Goal: Transaction & Acquisition: Purchase product/service

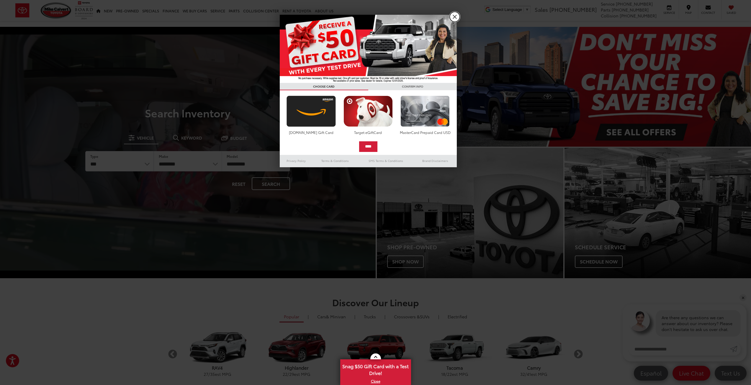
drag, startPoint x: 456, startPoint y: 17, endPoint x: 463, endPoint y: 6, distance: 12.4
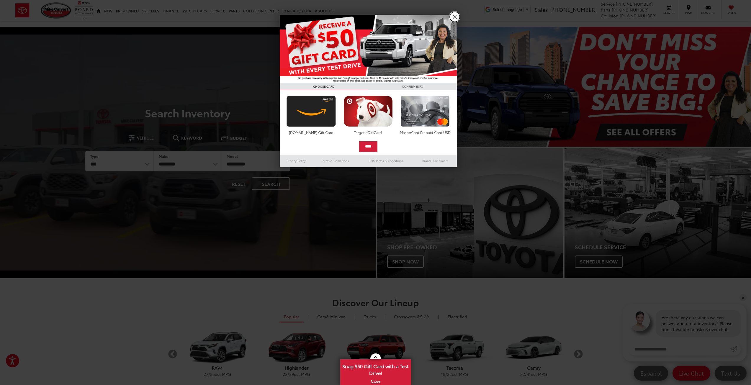
click at [456, 17] on link "X" at bounding box center [455, 17] width 10 height 10
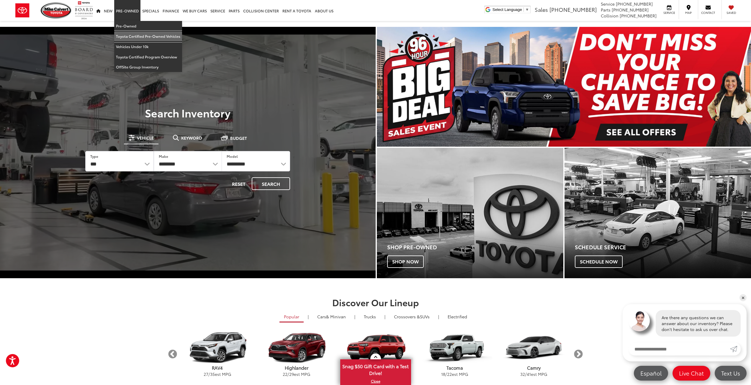
click at [145, 35] on link "Toyota Certified Pre-Owned Vehicles" at bounding box center [148, 36] width 68 height 10
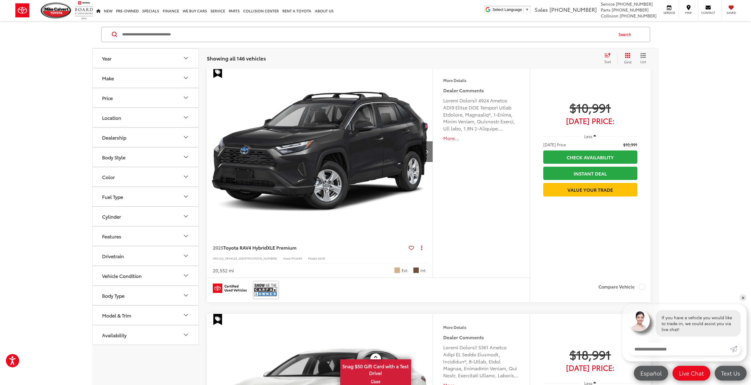
click at [126, 316] on div "Model & Trim" at bounding box center [116, 315] width 29 height 6
click at [127, 335] on label "4Runner (17)" at bounding box center [146, 335] width 80 height 10
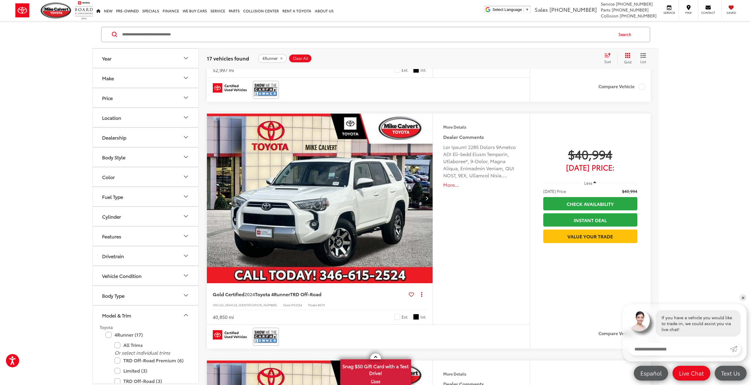
scroll to position [1282, 0]
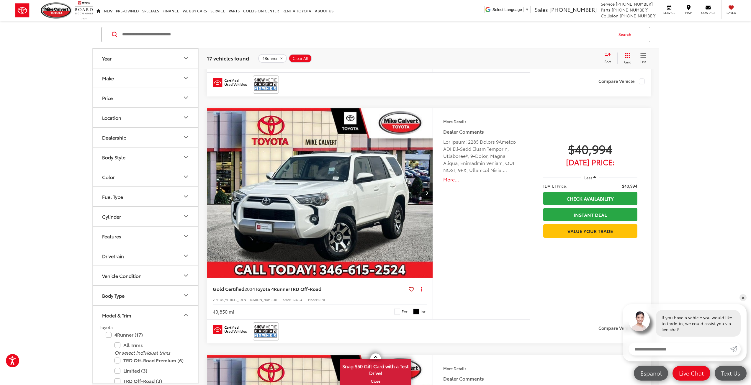
click at [427, 196] on button "Next image" at bounding box center [427, 193] width 12 height 21
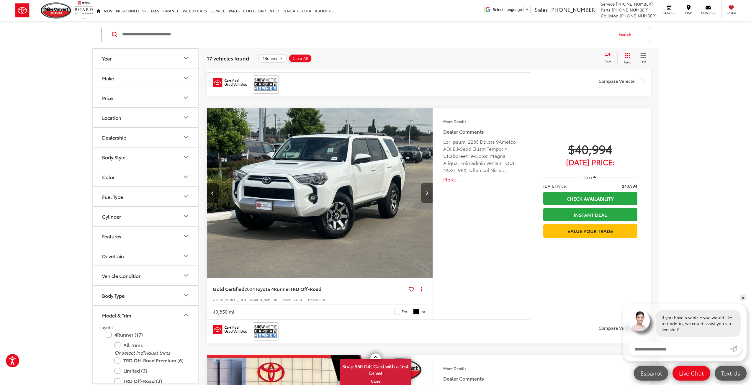
click at [427, 196] on button "Next image" at bounding box center [427, 193] width 12 height 21
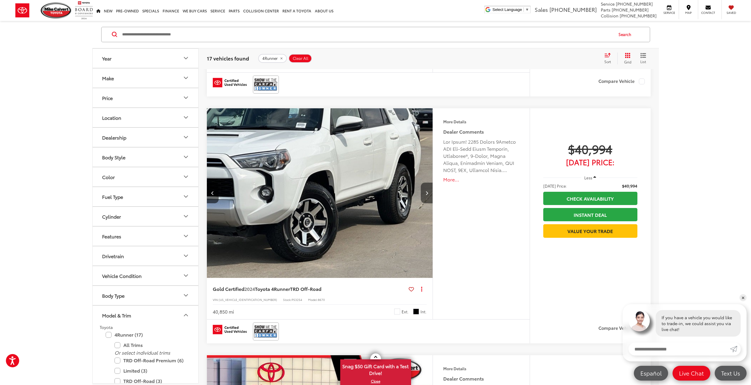
click at [427, 196] on button "Next image" at bounding box center [427, 193] width 12 height 21
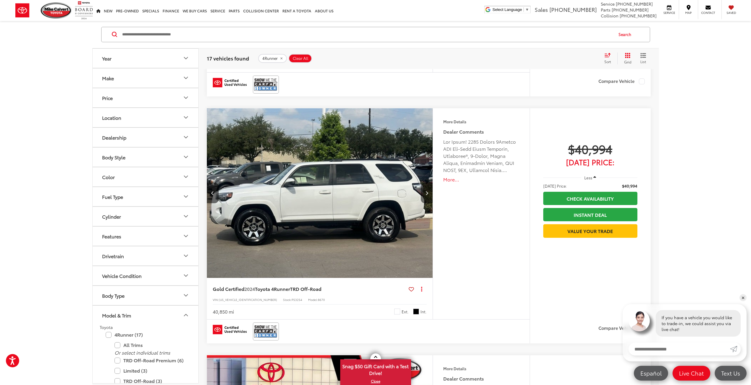
click at [427, 196] on button "Next image" at bounding box center [427, 193] width 12 height 21
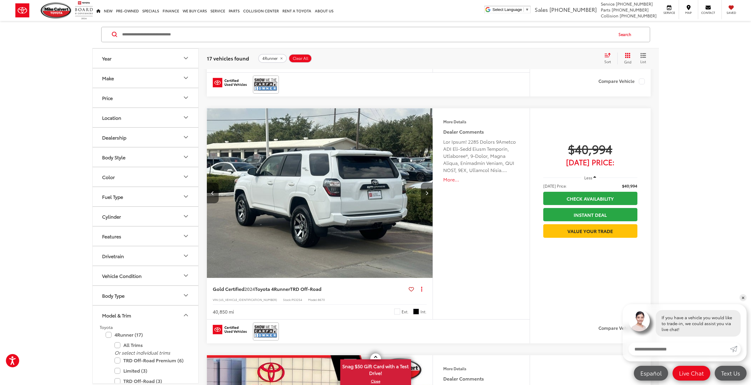
click at [427, 196] on button "Next image" at bounding box center [427, 193] width 12 height 21
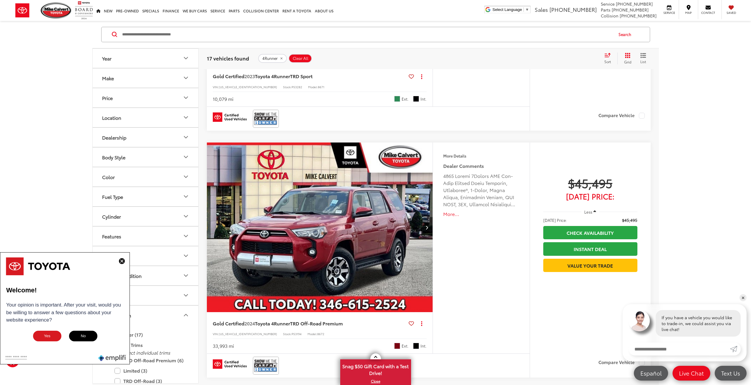
scroll to position [2542, 0]
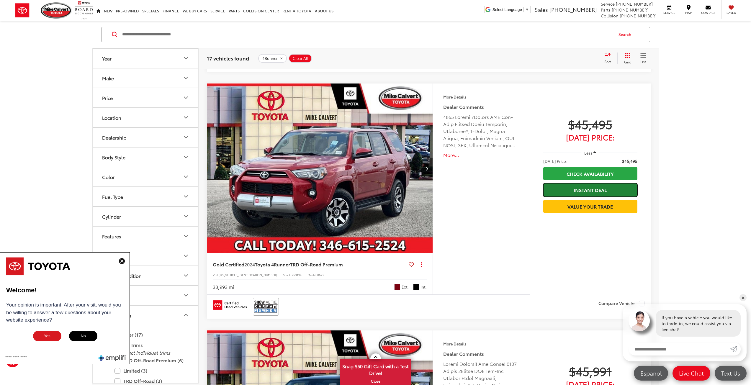
click at [587, 188] on link "Instant Deal" at bounding box center [590, 189] width 94 height 13
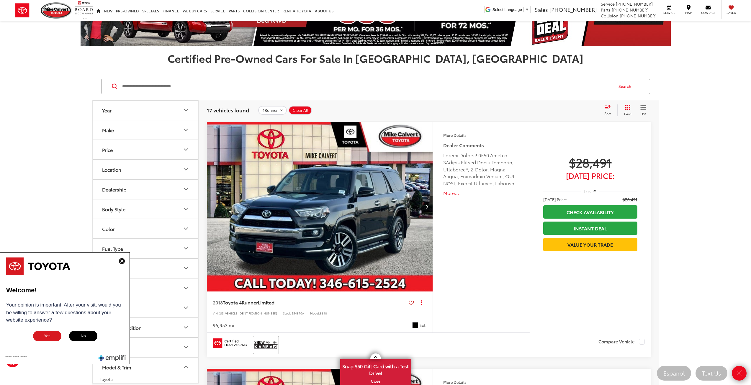
scroll to position [0, 0]
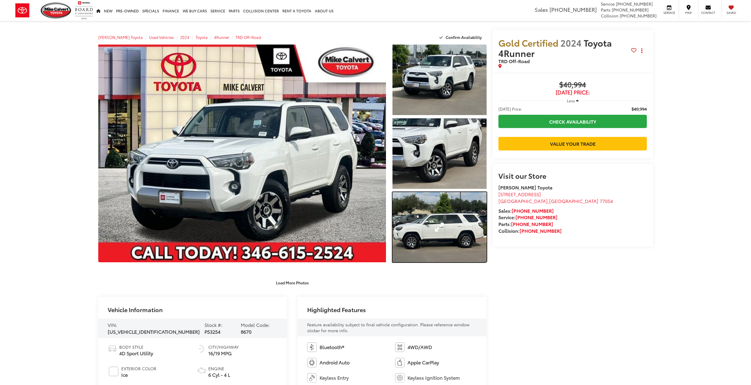
click at [445, 218] on link "Expand Photo 3" at bounding box center [439, 227] width 94 height 71
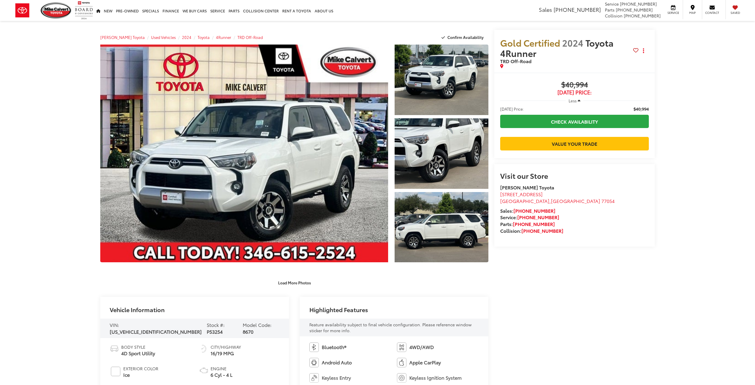
scroll to position [238, 0]
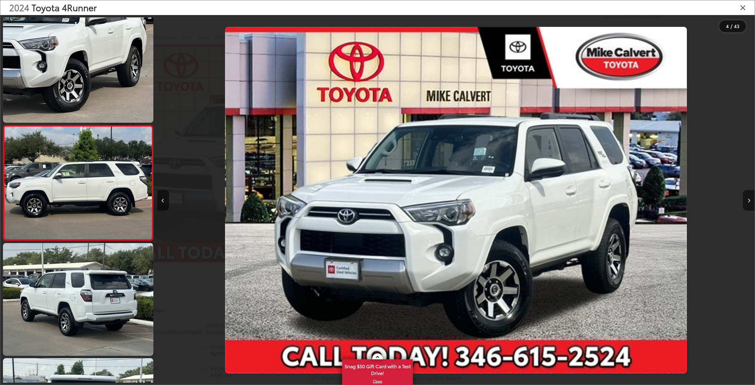
click at [744, 204] on button "Next image" at bounding box center [749, 200] width 12 height 21
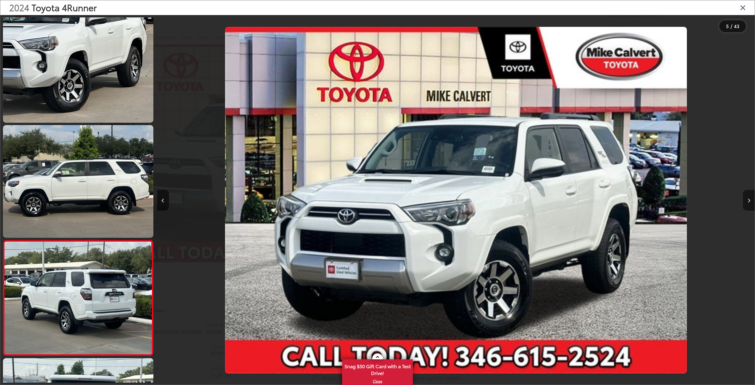
scroll to position [0, 2392]
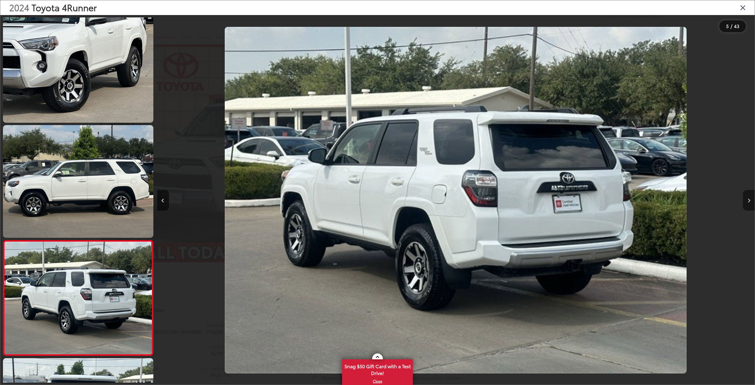
click at [745, 204] on button "Next image" at bounding box center [749, 200] width 12 height 21
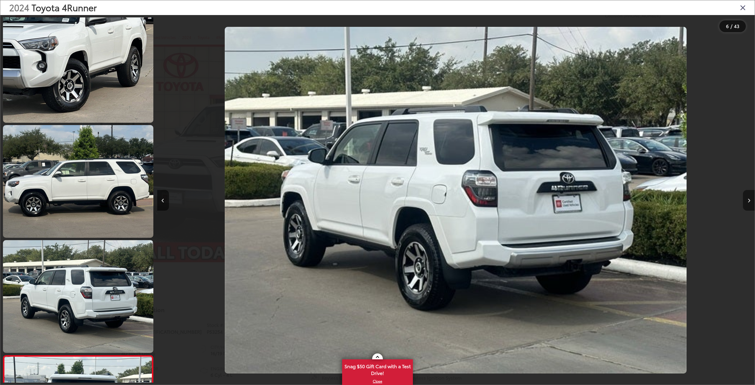
click at [745, 204] on button "Next image" at bounding box center [749, 200] width 12 height 21
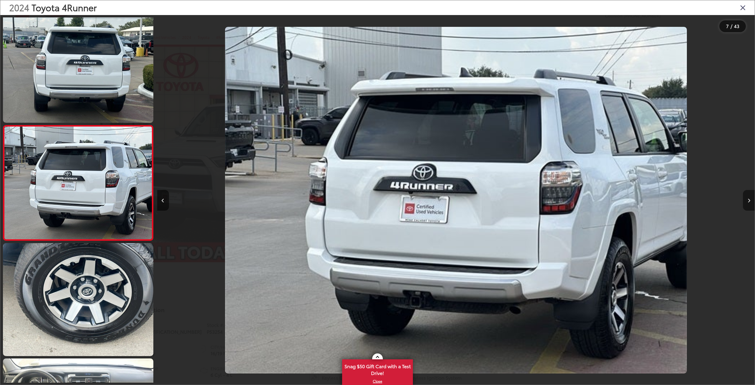
scroll to position [0, 0]
click at [745, 204] on button "Next image" at bounding box center [749, 200] width 12 height 21
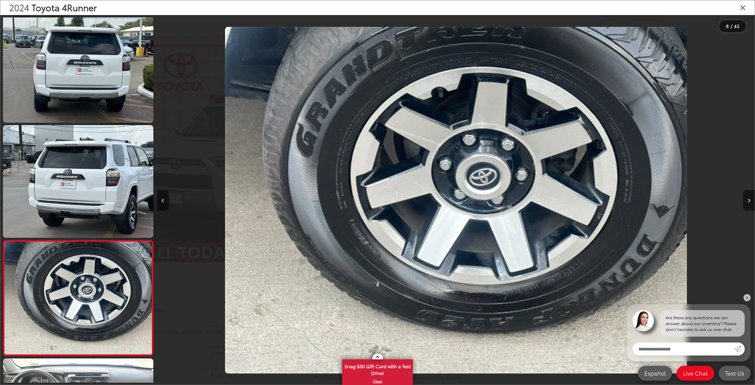
scroll to position [698, 0]
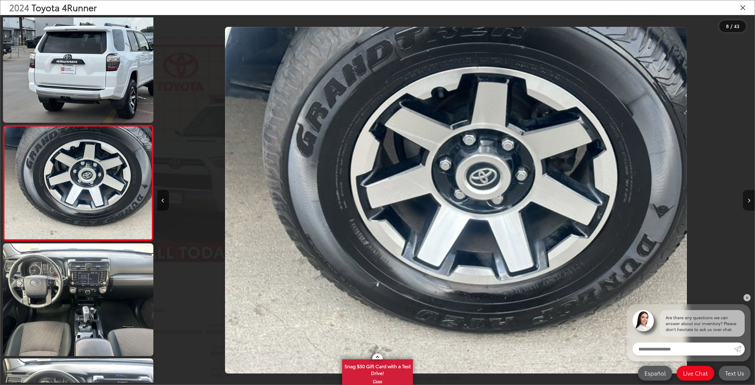
click at [745, 204] on button "Next image" at bounding box center [749, 200] width 12 height 21
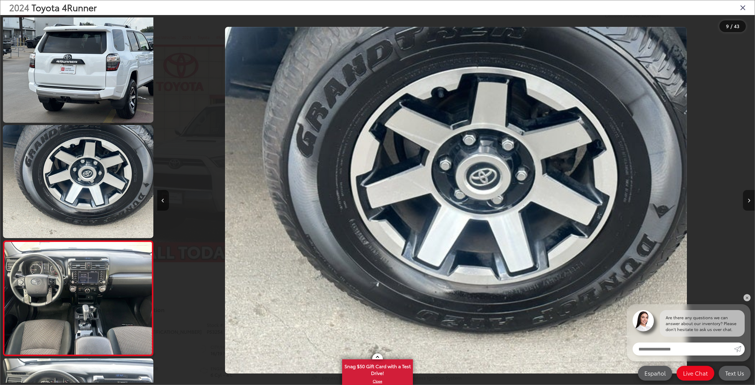
scroll to position [814, 0]
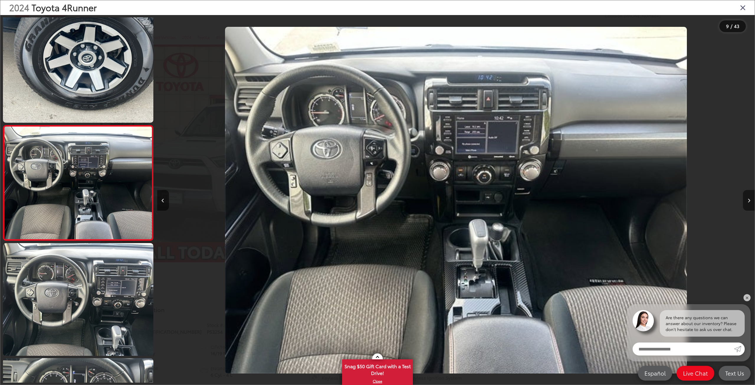
click at [745, 204] on button "Next image" at bounding box center [749, 200] width 12 height 21
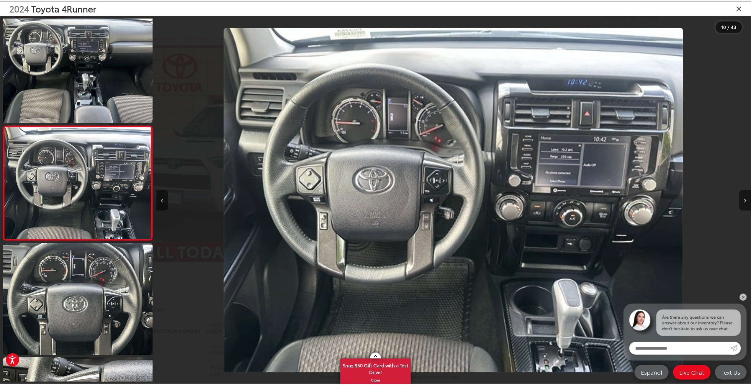
scroll to position [0, 0]
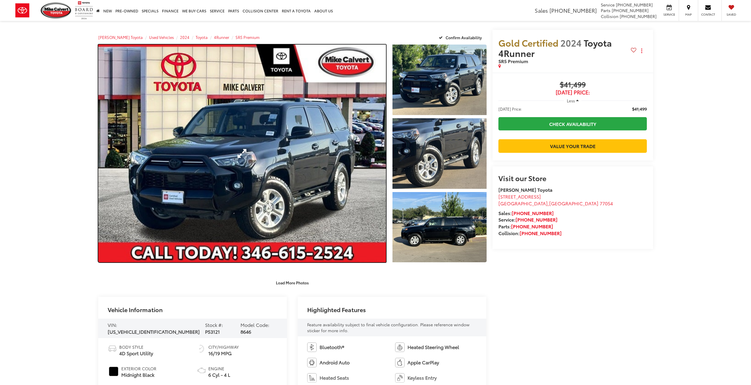
drag, startPoint x: 287, startPoint y: 179, endPoint x: 302, endPoint y: 179, distance: 14.8
click at [287, 179] on link "Expand Photo 0" at bounding box center [242, 154] width 288 height 218
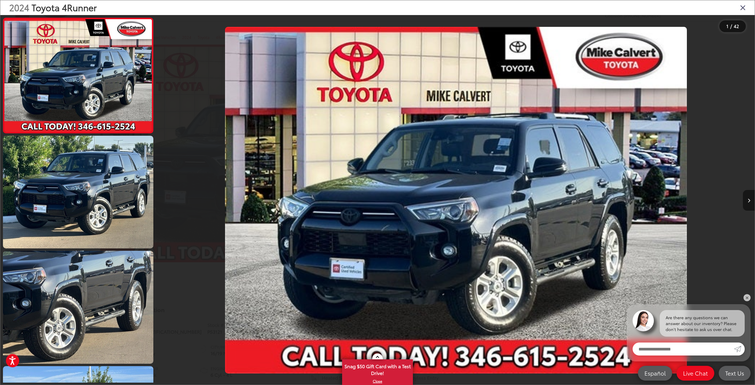
click at [749, 201] on icon "Next image" at bounding box center [749, 201] width 3 height 4
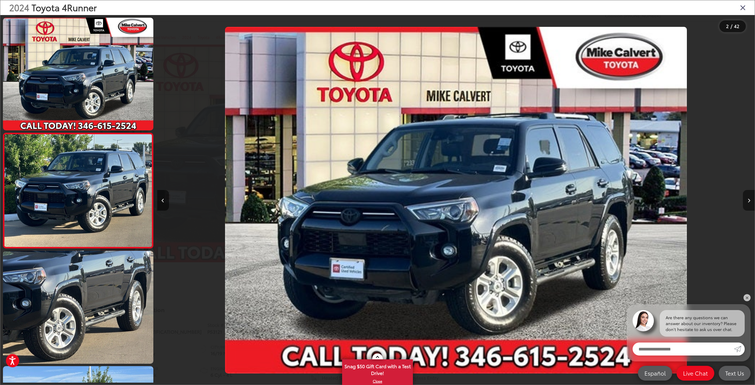
scroll to position [8, 0]
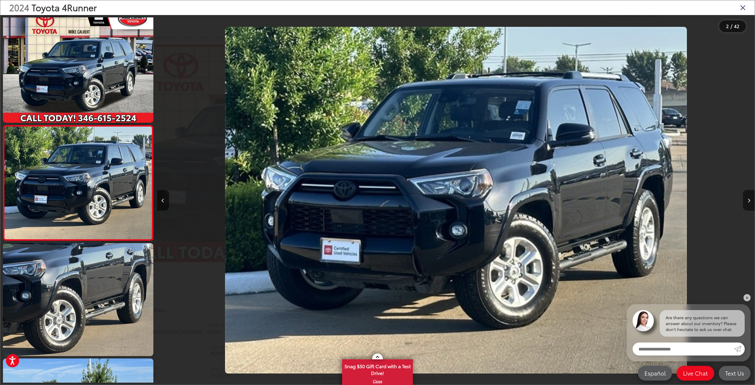
click at [749, 201] on icon "Next image" at bounding box center [749, 201] width 3 height 4
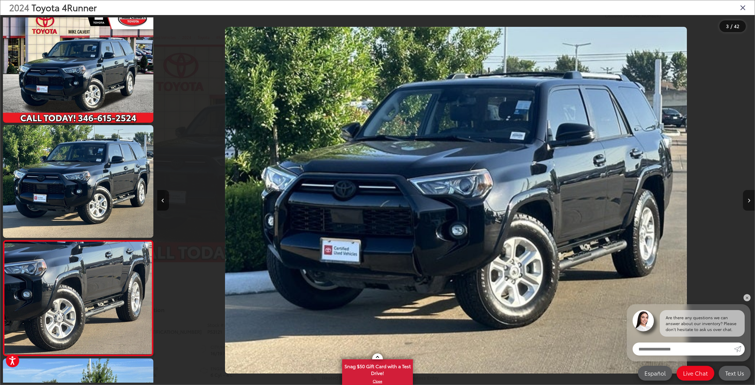
scroll to position [123, 0]
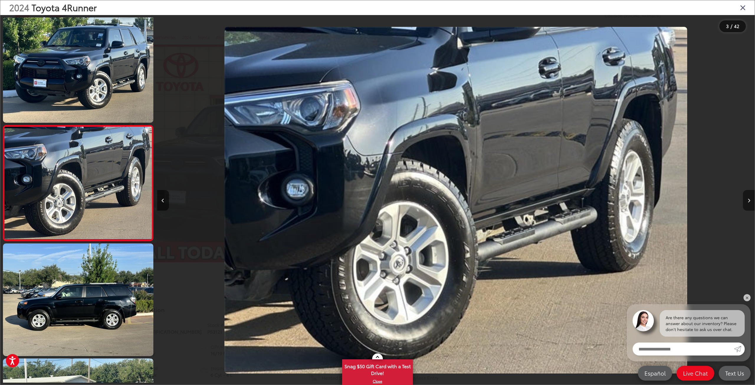
click at [749, 201] on icon "Next image" at bounding box center [749, 201] width 3 height 4
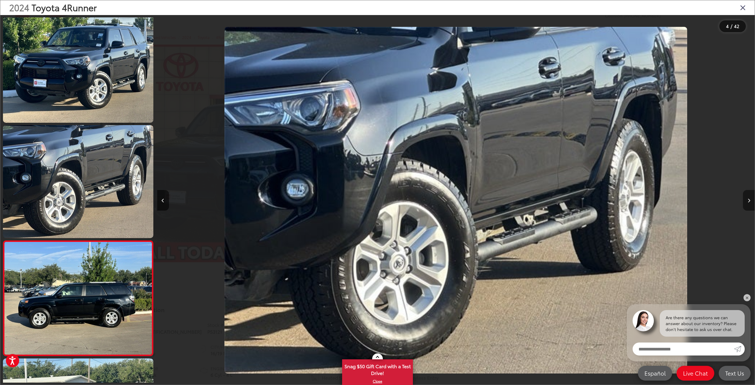
scroll to position [238, 0]
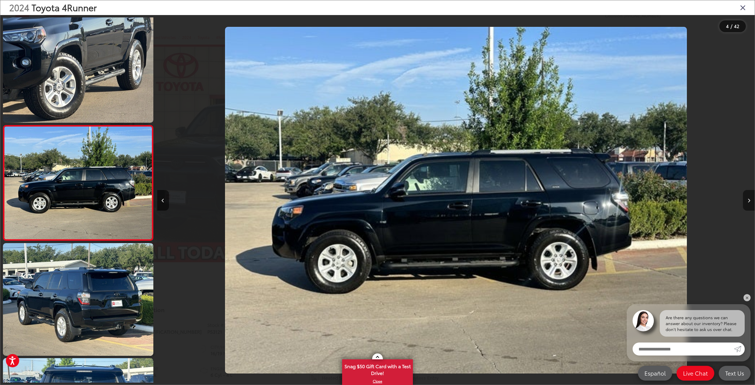
click at [749, 201] on icon "Next image" at bounding box center [749, 201] width 3 height 4
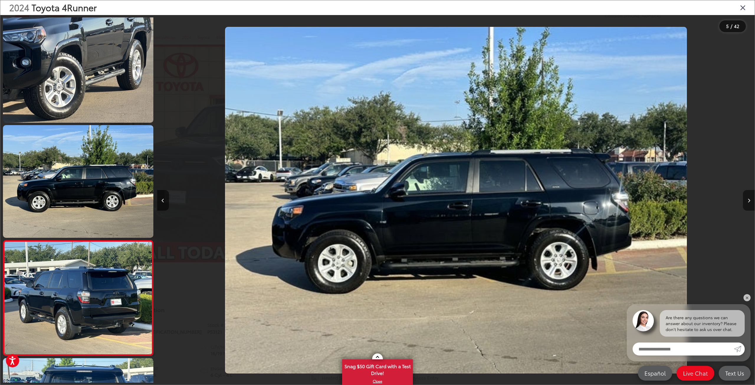
scroll to position [353, 0]
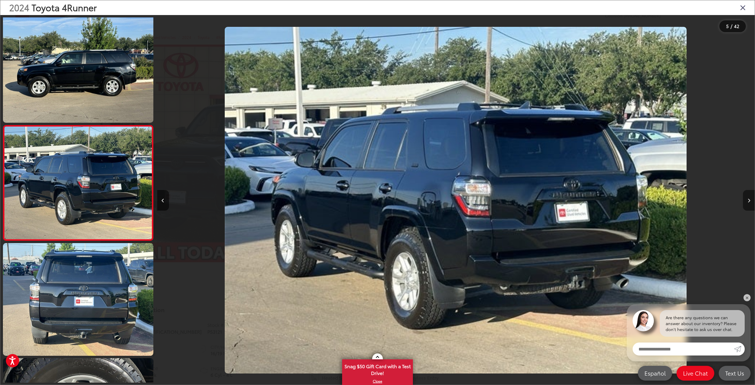
click at [749, 201] on icon "Next image" at bounding box center [749, 201] width 3 height 4
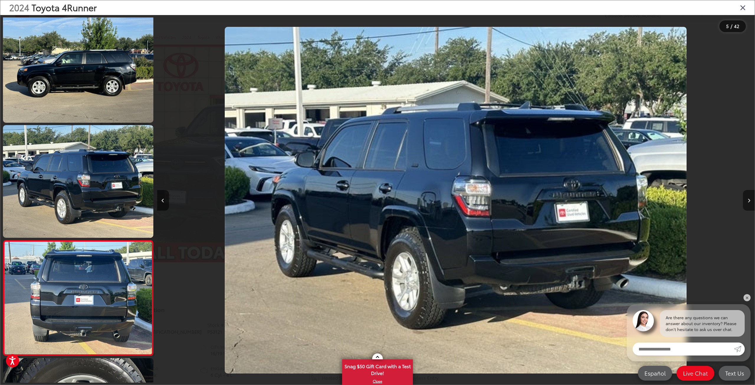
scroll to position [468, 0]
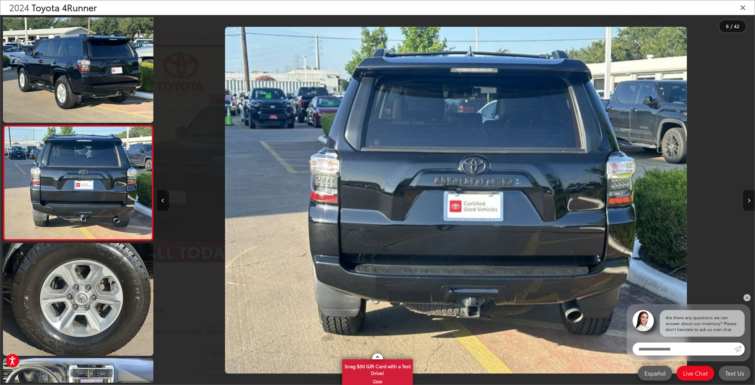
click at [749, 201] on icon "Next image" at bounding box center [749, 201] width 3 height 4
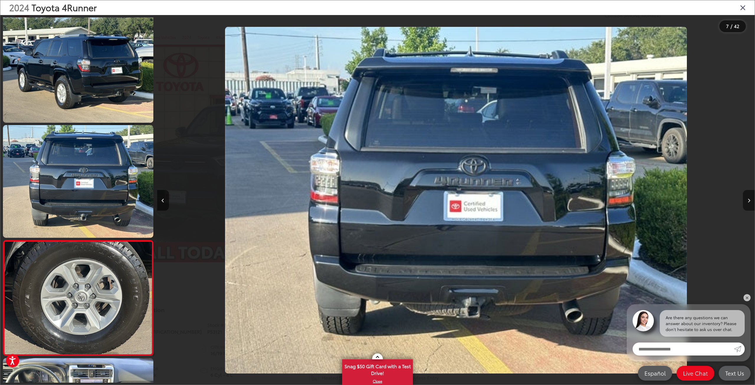
scroll to position [583, 0]
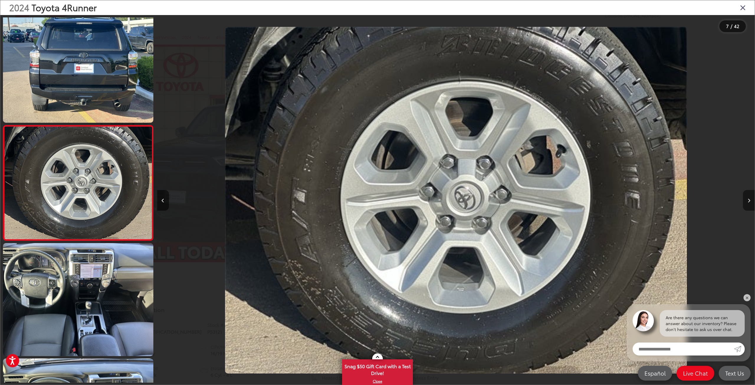
click at [749, 201] on icon "Next image" at bounding box center [749, 201] width 3 height 4
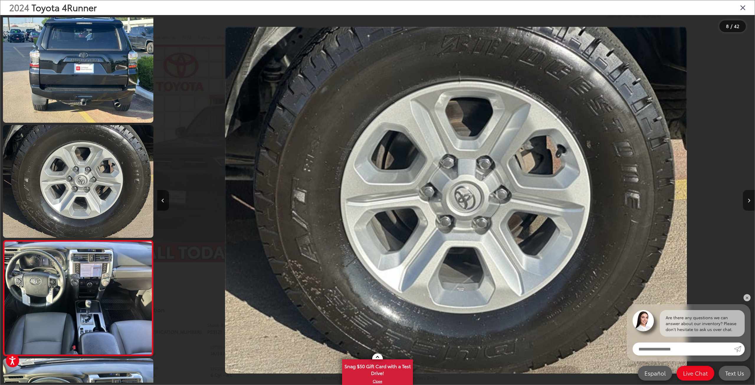
scroll to position [698, 0]
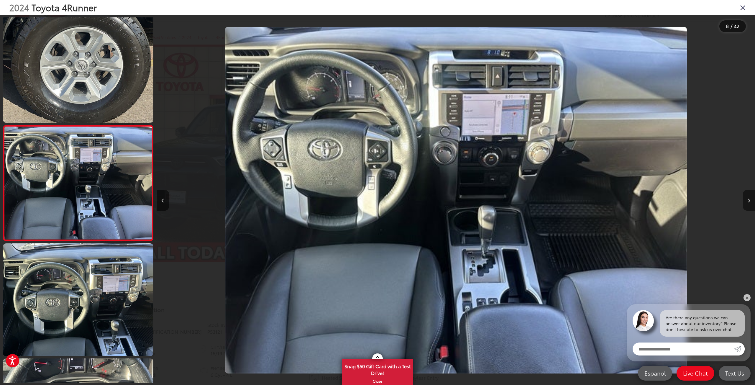
click at [749, 201] on icon "Next image" at bounding box center [749, 201] width 3 height 4
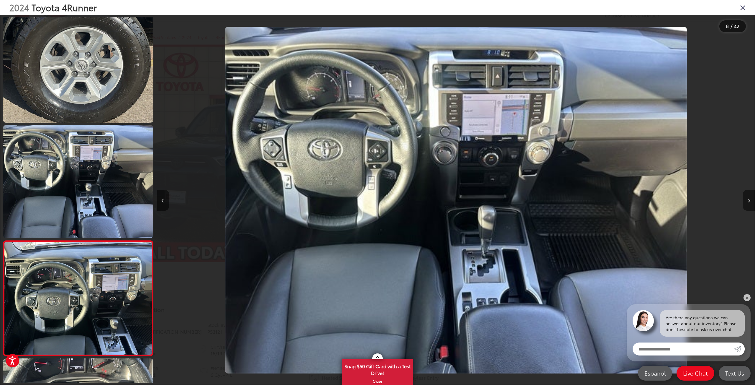
scroll to position [814, 0]
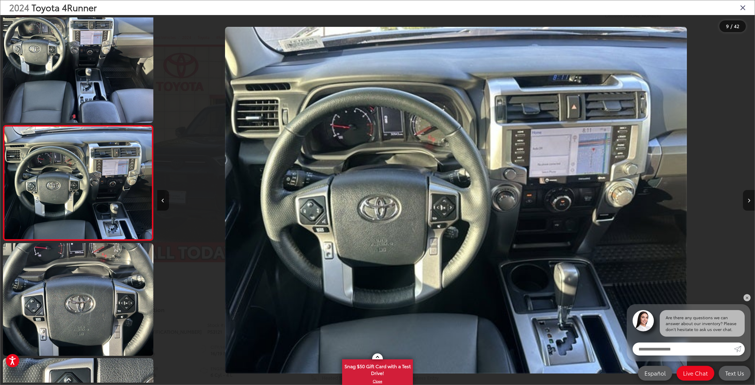
click at [749, 201] on icon "Next image" at bounding box center [749, 201] width 3 height 4
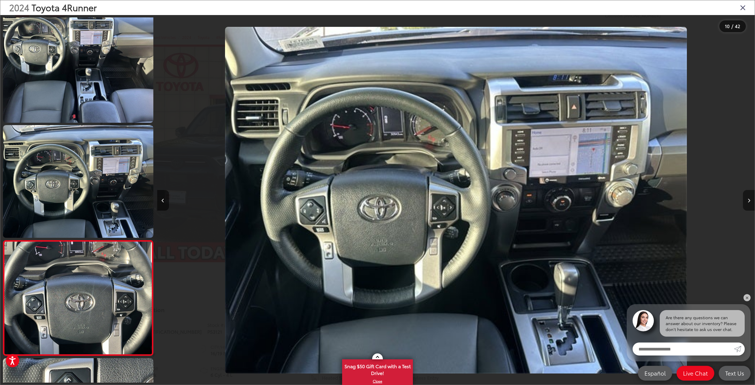
scroll to position [929, 0]
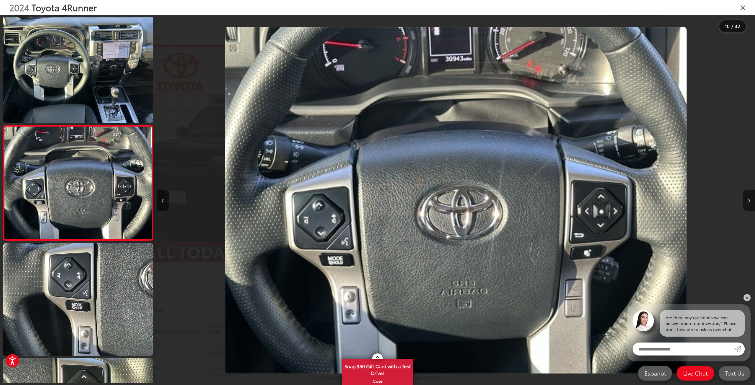
click at [749, 201] on icon "Next image" at bounding box center [749, 201] width 3 height 4
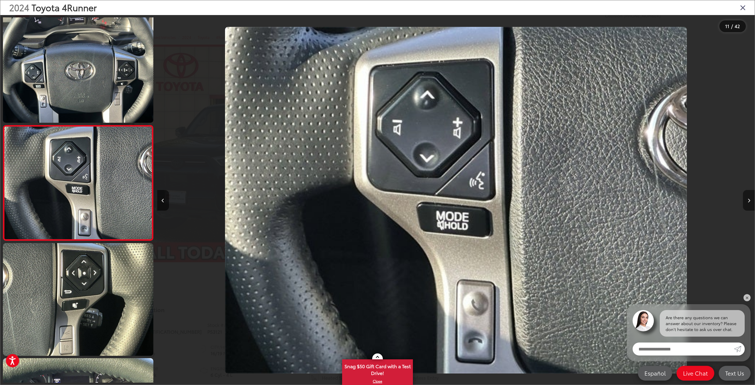
click at [749, 201] on icon "Next image" at bounding box center [749, 201] width 3 height 4
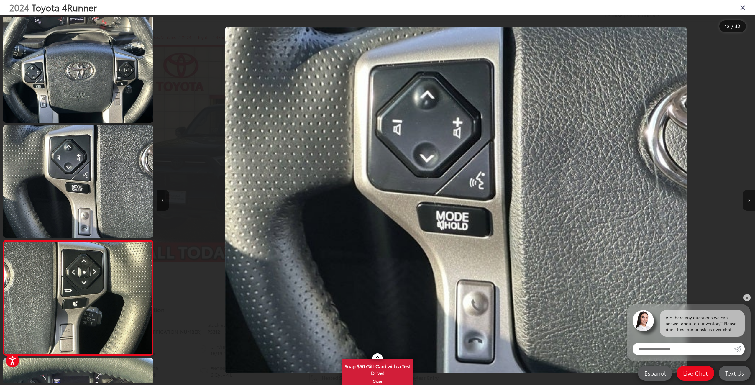
scroll to position [1159, 0]
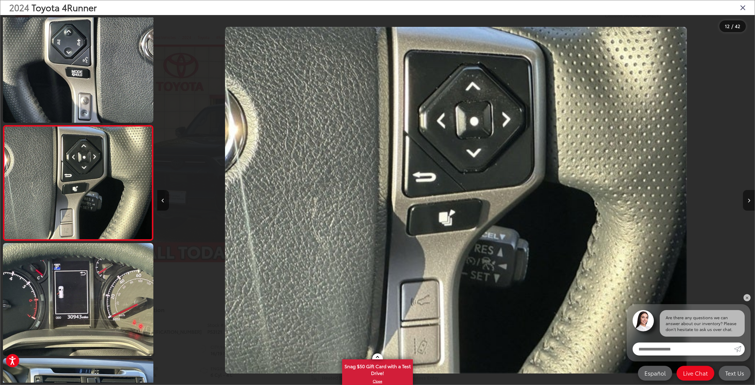
click at [749, 201] on icon "Next image" at bounding box center [749, 201] width 3 height 4
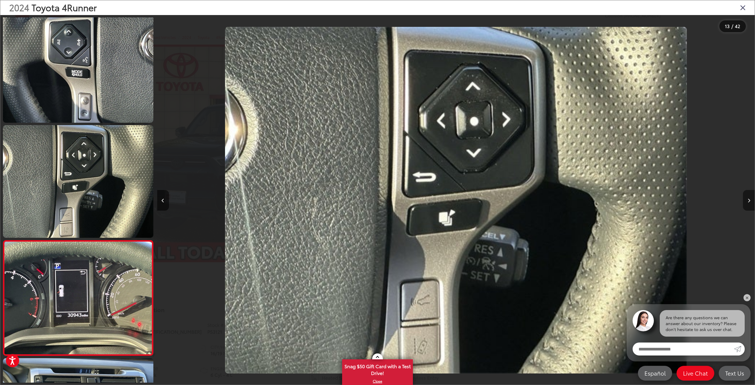
scroll to position [1274, 0]
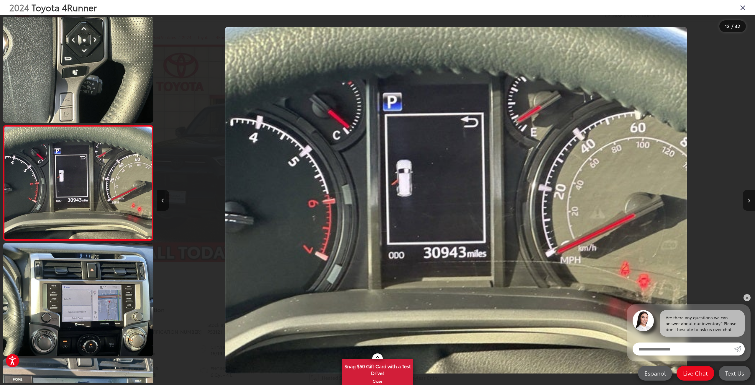
click at [749, 201] on icon "Next image" at bounding box center [749, 201] width 3 height 4
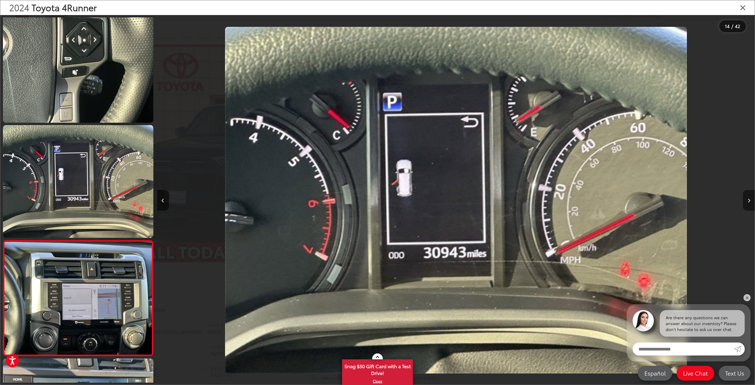
scroll to position [1389, 0]
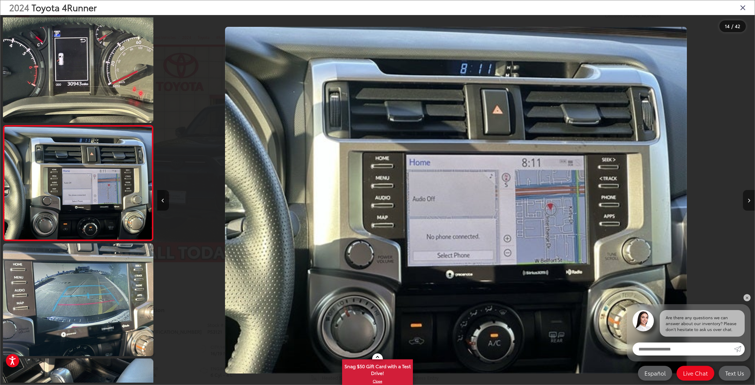
click at [749, 201] on icon "Next image" at bounding box center [749, 201] width 3 height 4
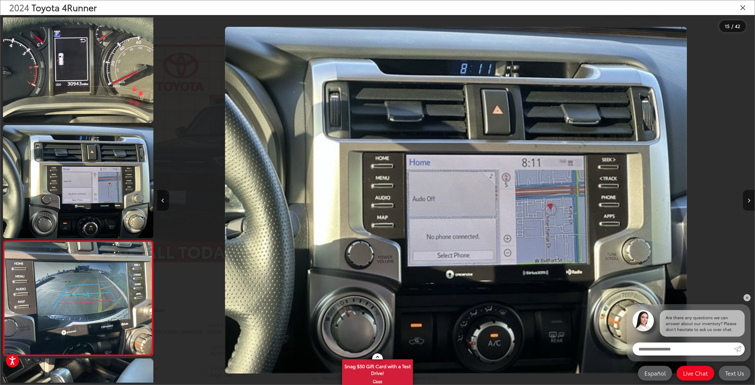
scroll to position [0, 0]
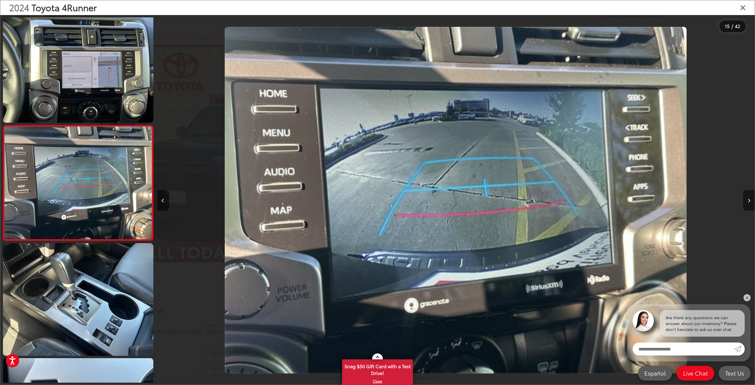
click at [749, 201] on icon "Next image" at bounding box center [749, 201] width 3 height 4
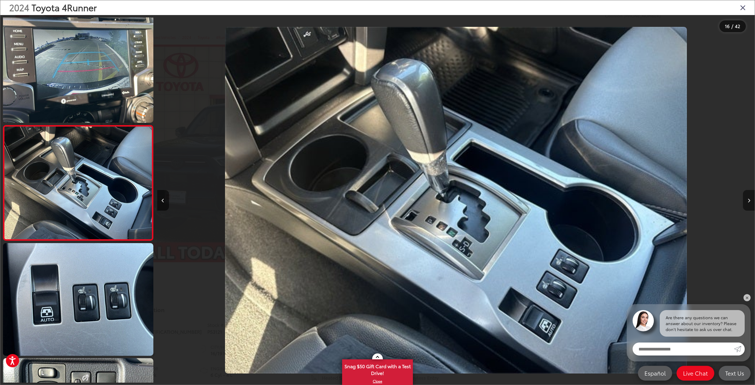
click at [749, 201] on icon "Next image" at bounding box center [749, 201] width 3 height 4
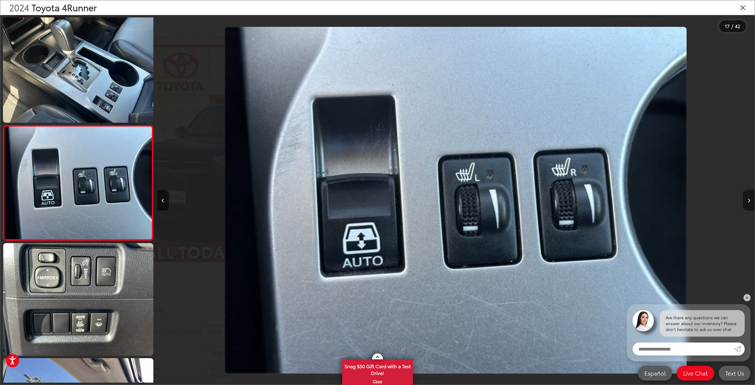
click at [749, 201] on icon "Next image" at bounding box center [749, 201] width 3 height 4
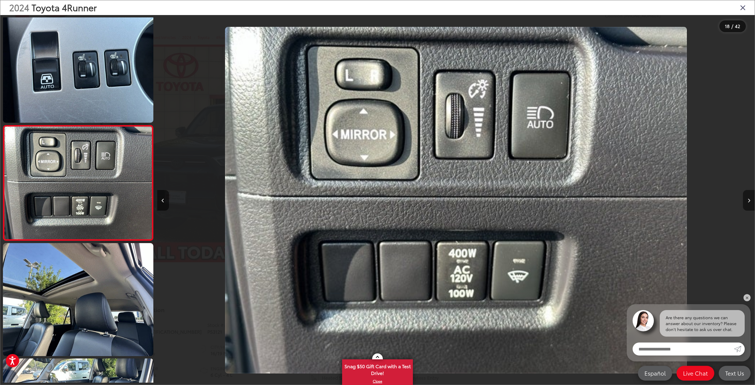
click at [749, 201] on icon "Next image" at bounding box center [749, 201] width 3 height 4
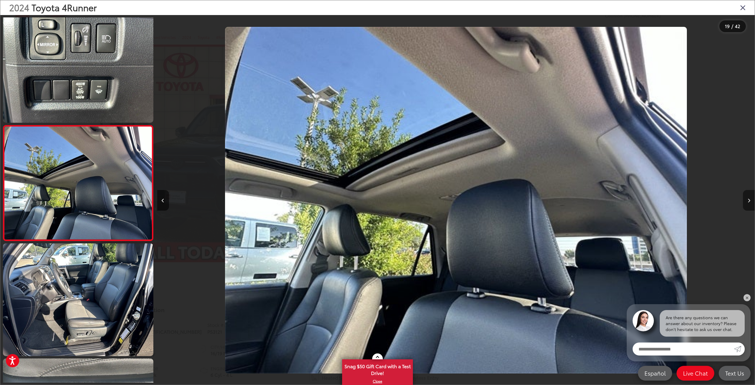
click at [749, 201] on icon "Next image" at bounding box center [749, 201] width 3 height 4
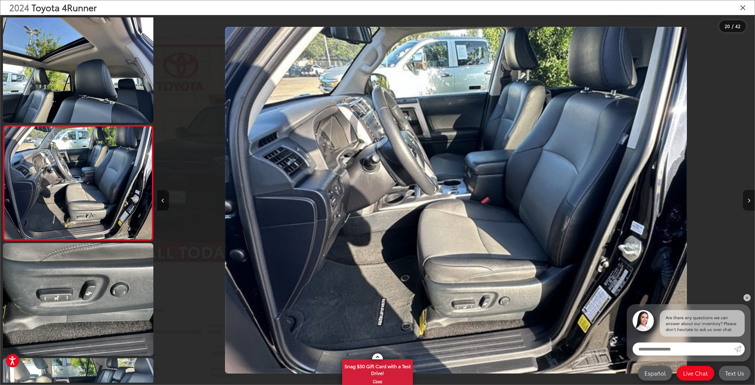
click at [749, 201] on icon "Next image" at bounding box center [749, 201] width 3 height 4
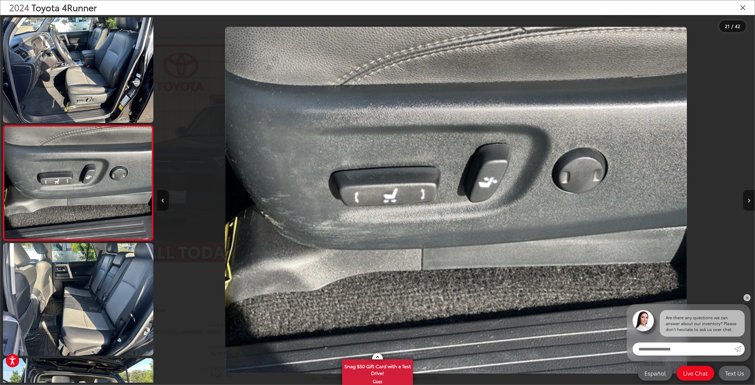
click at [749, 201] on icon "Next image" at bounding box center [749, 201] width 3 height 4
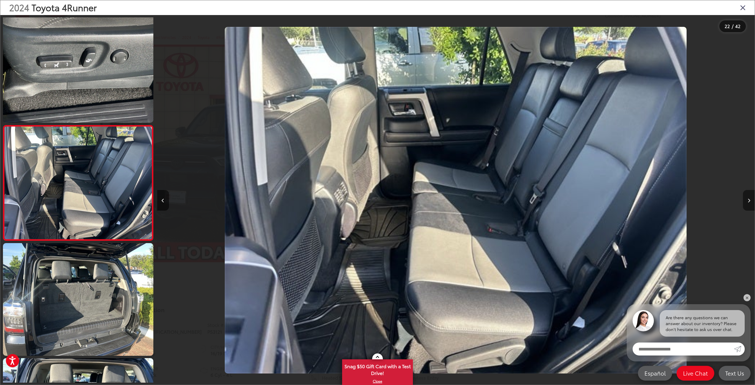
click at [749, 201] on icon "Next image" at bounding box center [749, 201] width 3 height 4
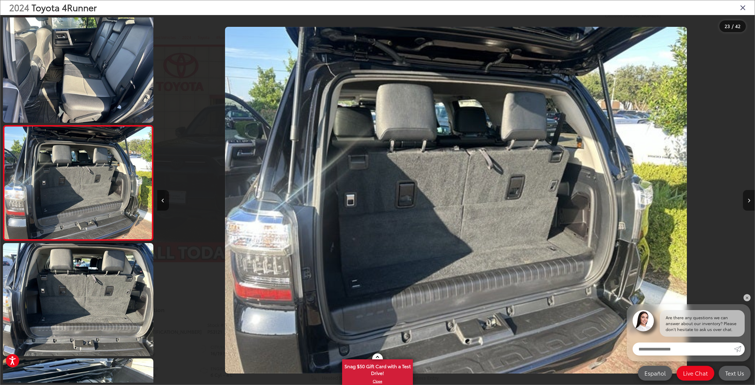
click at [749, 201] on icon "Next image" at bounding box center [749, 201] width 3 height 4
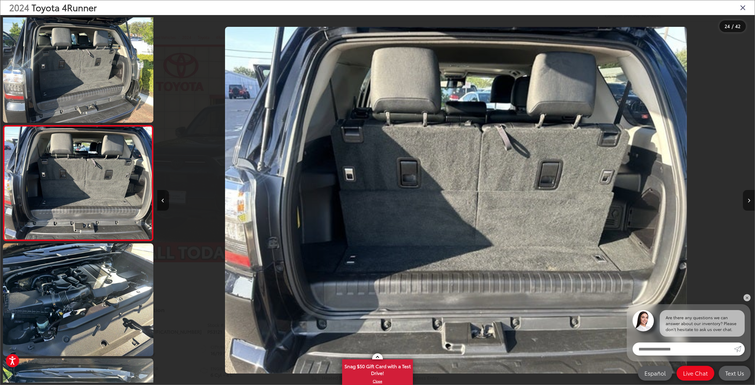
click at [749, 201] on icon "Next image" at bounding box center [749, 201] width 3 height 4
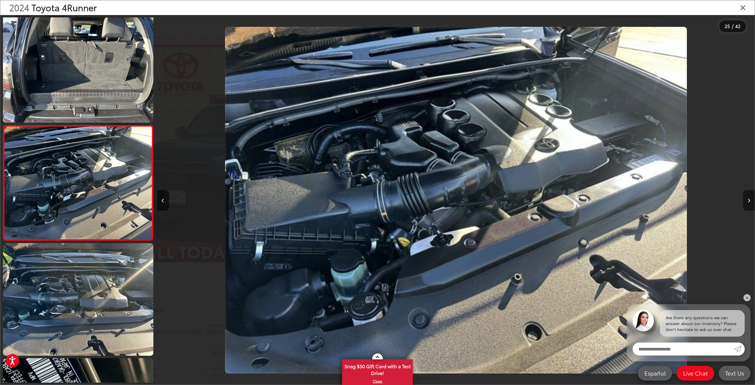
click at [749, 201] on icon "Next image" at bounding box center [749, 201] width 3 height 4
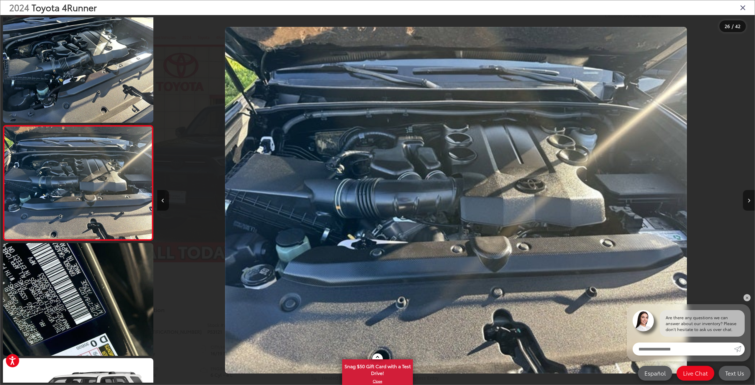
click at [749, 201] on icon "Next image" at bounding box center [749, 201] width 3 height 4
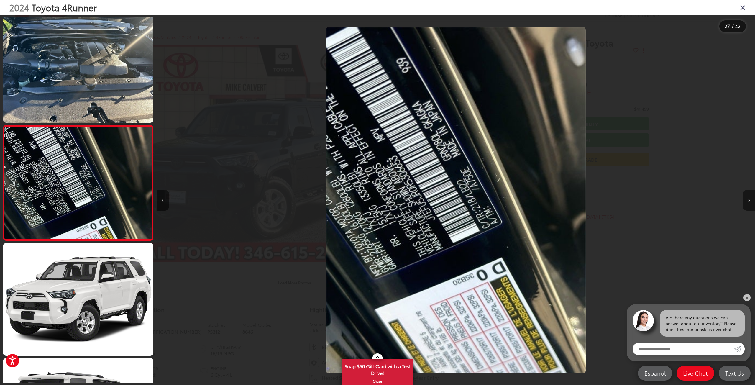
click at [749, 201] on icon "Next image" at bounding box center [749, 201] width 3 height 4
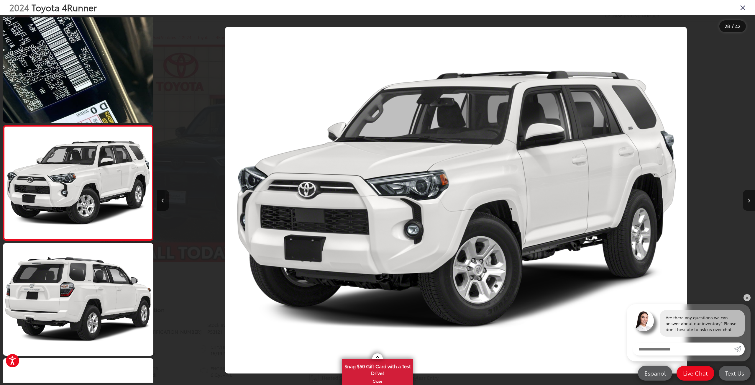
click at [749, 201] on icon "Next image" at bounding box center [749, 201] width 3 height 4
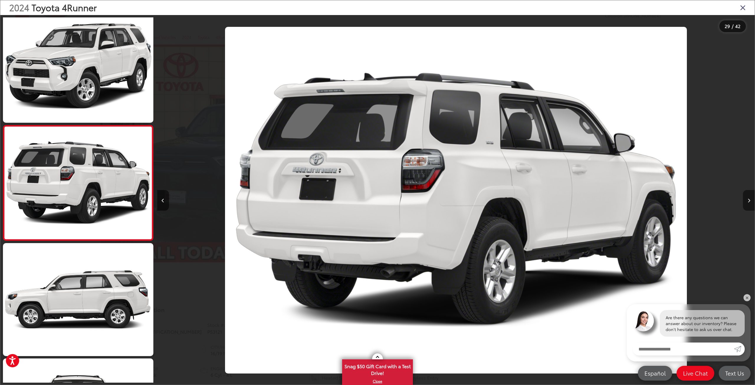
click at [749, 201] on icon "Next image" at bounding box center [749, 201] width 3 height 4
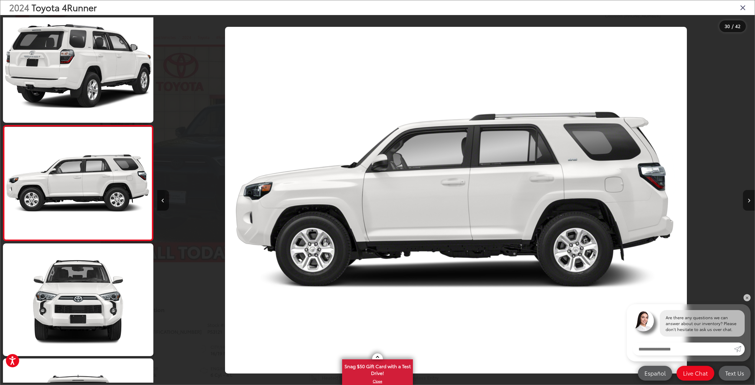
click at [749, 201] on icon "Next image" at bounding box center [749, 201] width 3 height 4
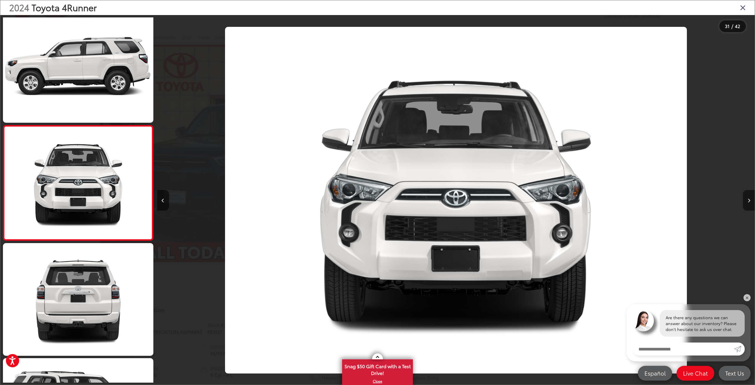
click at [749, 201] on icon "Next image" at bounding box center [749, 201] width 3 height 4
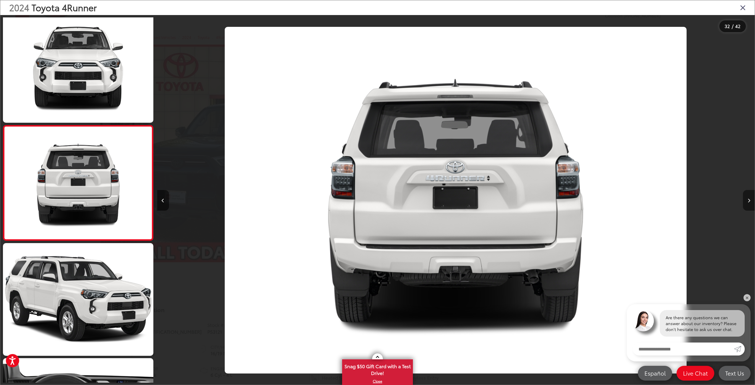
click at [749, 201] on icon "Next image" at bounding box center [749, 201] width 3 height 4
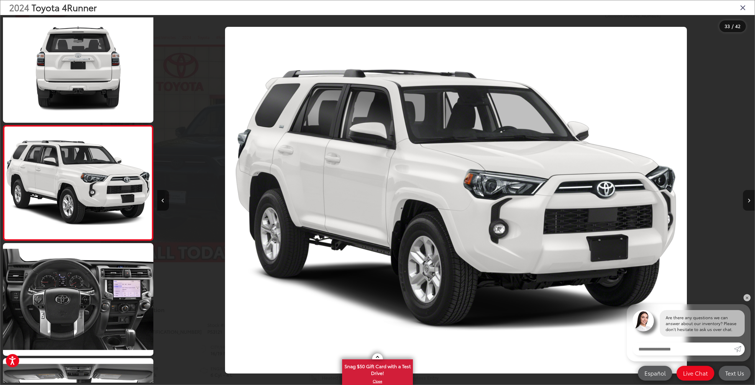
click at [749, 201] on icon "Next image" at bounding box center [749, 201] width 3 height 4
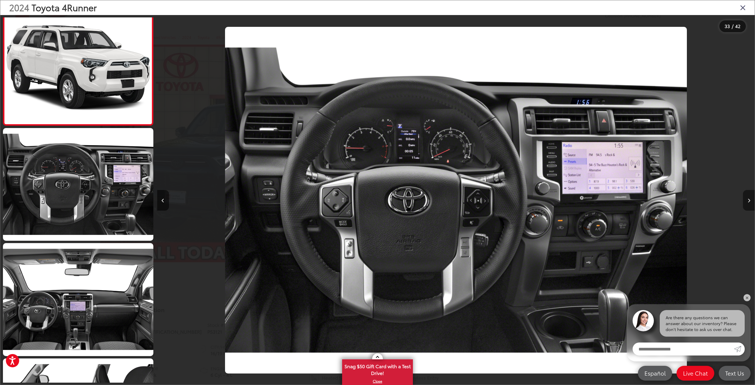
click at [749, 201] on icon "Next image" at bounding box center [749, 201] width 3 height 4
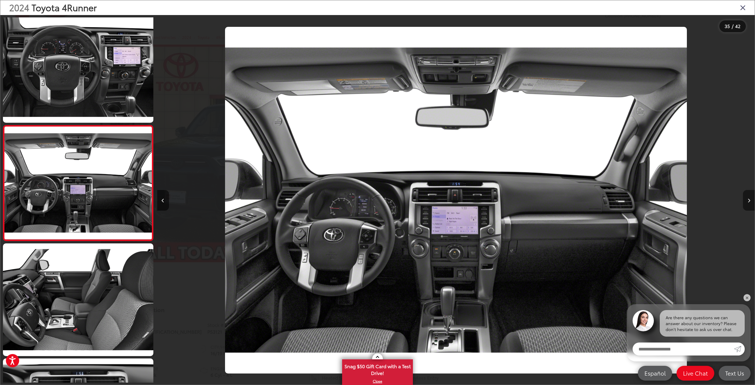
click at [749, 201] on icon "Next image" at bounding box center [749, 201] width 3 height 4
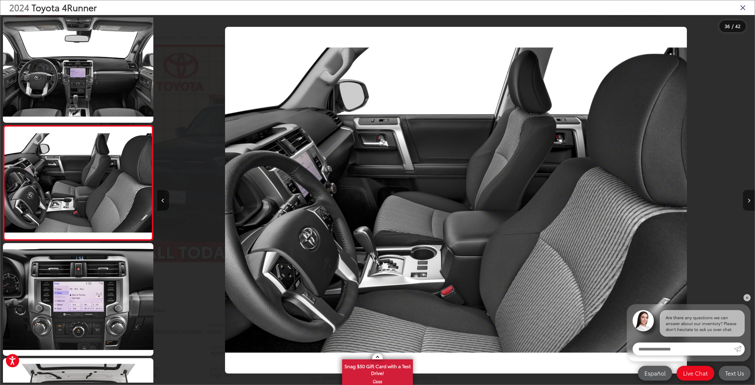
click at [749, 201] on icon "Next image" at bounding box center [749, 201] width 3 height 4
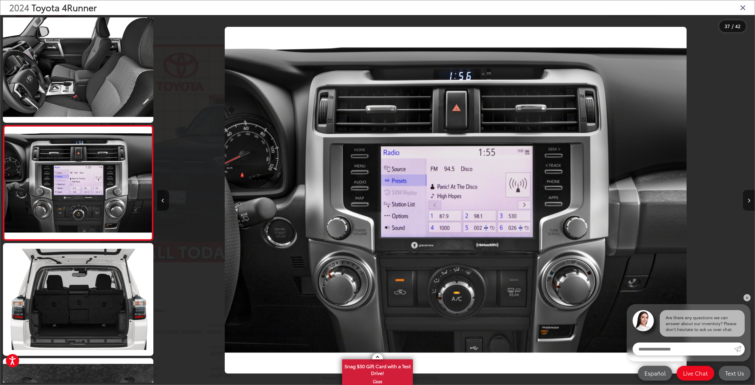
click at [749, 201] on icon "Next image" at bounding box center [749, 201] width 3 height 4
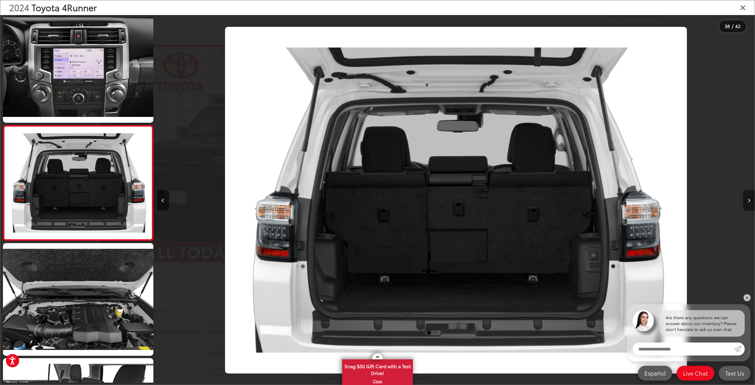
click at [749, 201] on icon "Next image" at bounding box center [749, 201] width 3 height 4
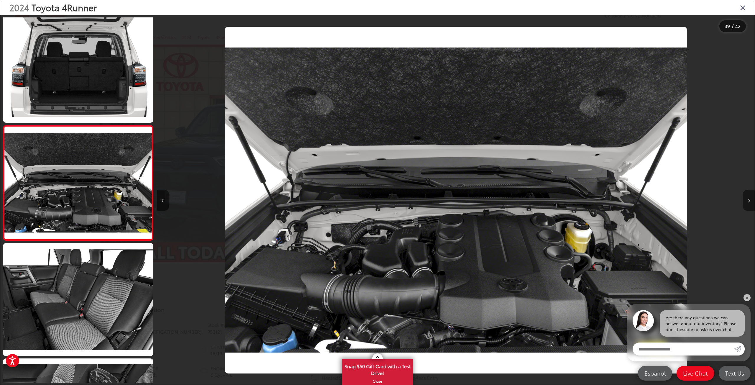
click at [749, 201] on icon "Next image" at bounding box center [749, 201] width 3 height 4
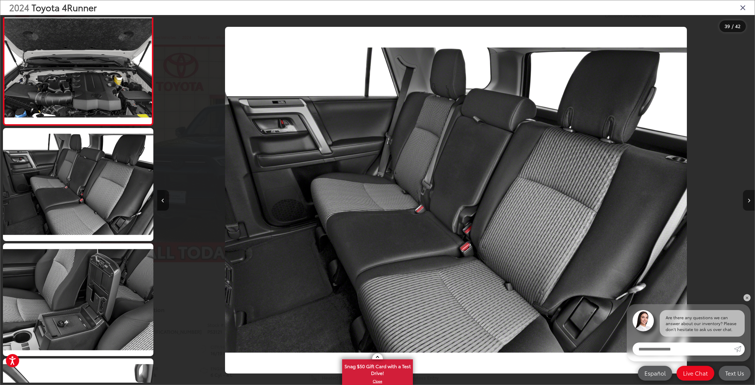
click at [749, 201] on icon "Next image" at bounding box center [749, 201] width 3 height 4
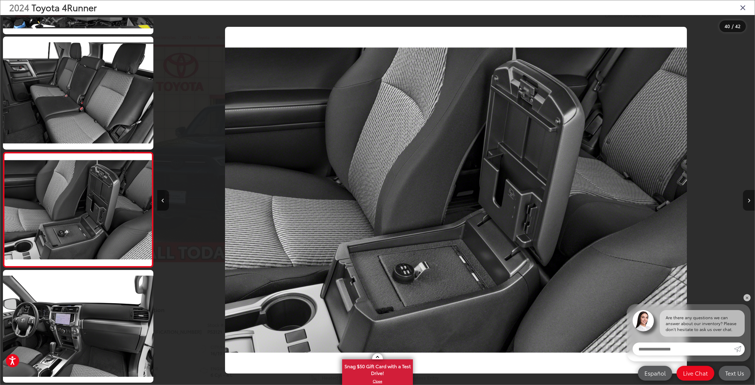
click at [749, 201] on icon "Next image" at bounding box center [749, 201] width 3 height 4
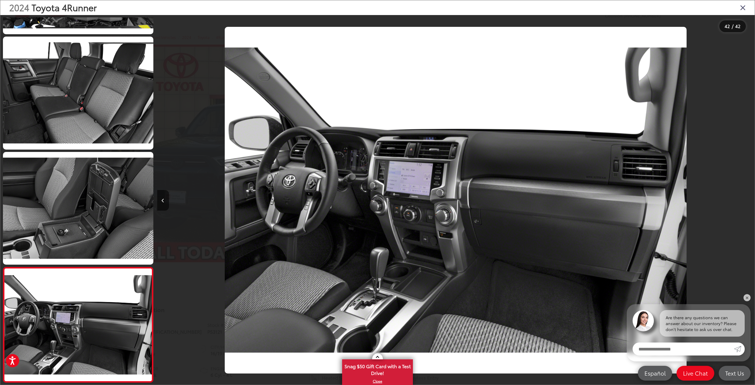
click at [749, 201] on div at bounding box center [680, 200] width 150 height 370
